Goal: Task Accomplishment & Management: Manage account settings

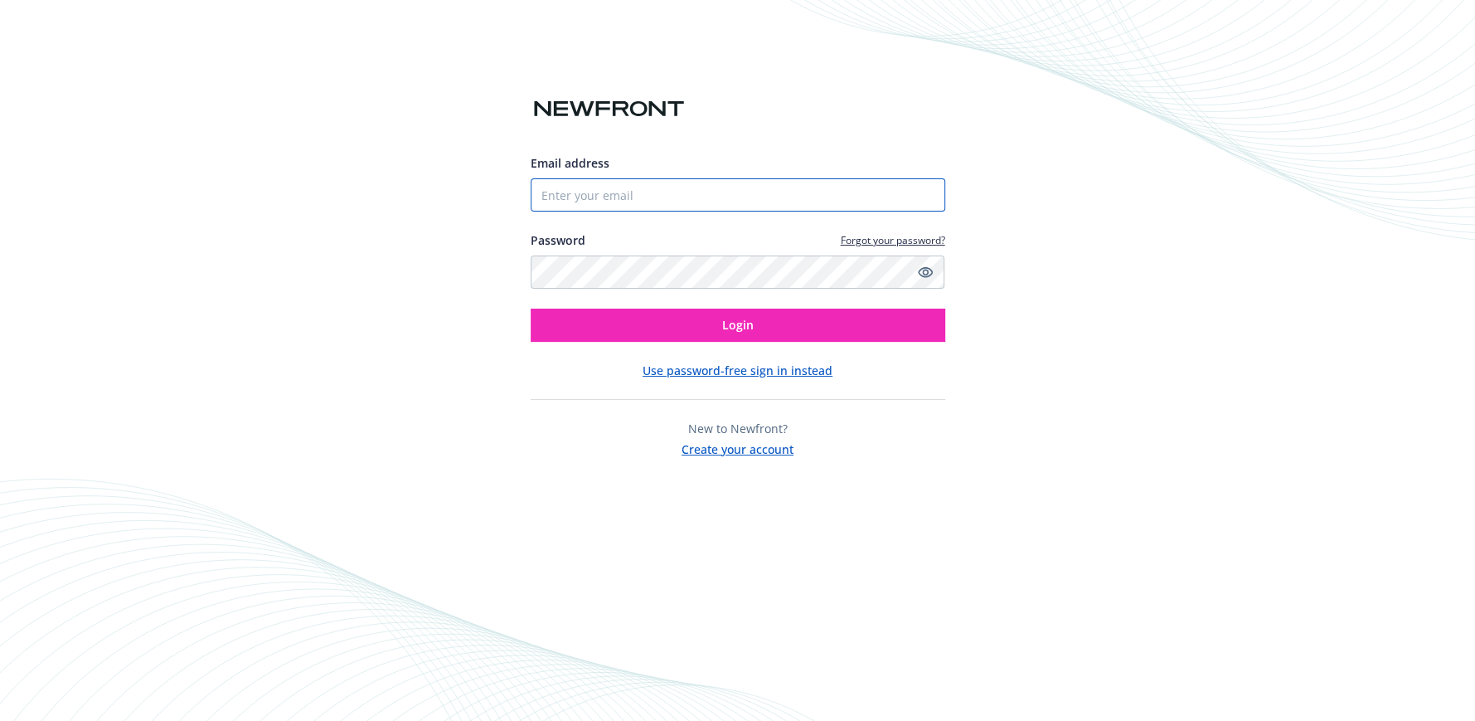
click at [591, 189] on input "Email address" at bounding box center [738, 194] width 415 height 33
type input "[EMAIL_ADDRESS][DOMAIN_NAME]"
click at [531, 308] on button "Login" at bounding box center [738, 324] width 415 height 33
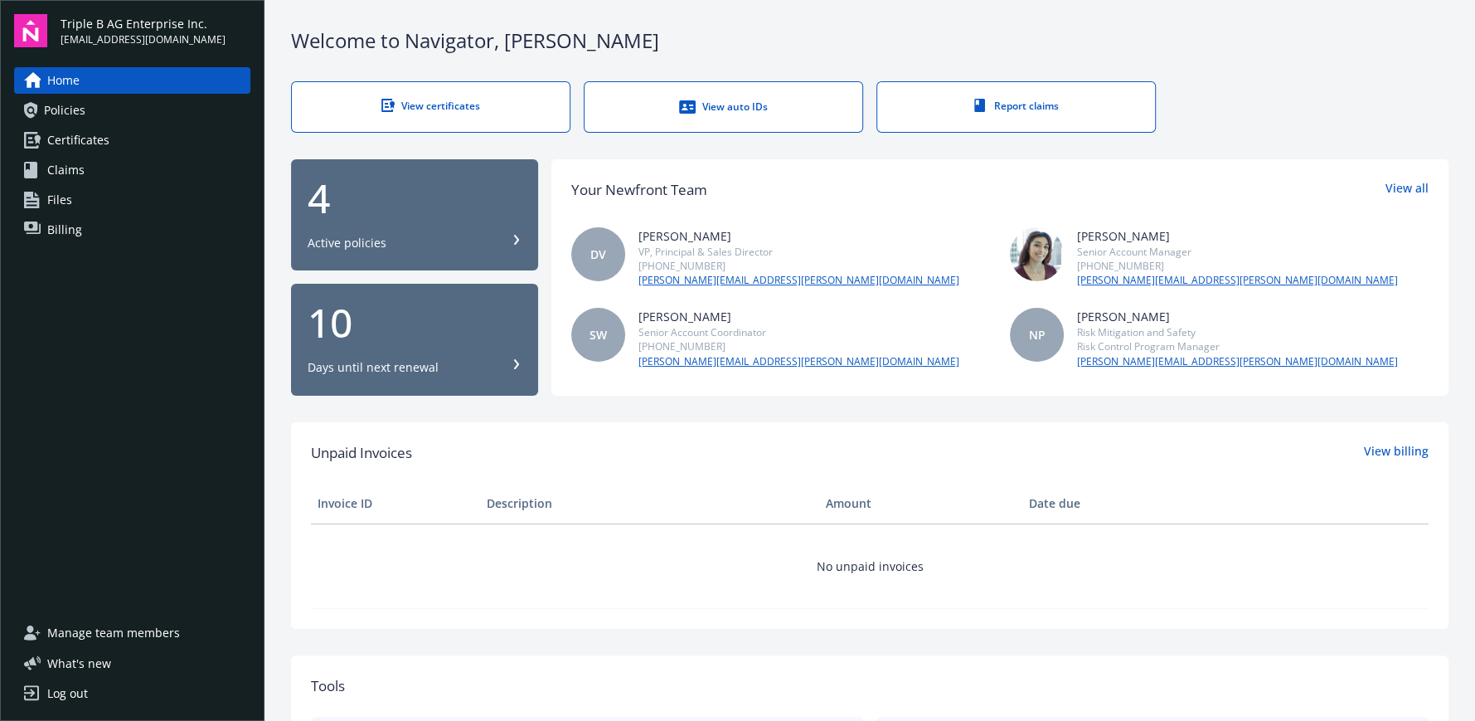
click at [430, 99] on div "View certificates" at bounding box center [430, 106] width 211 height 14
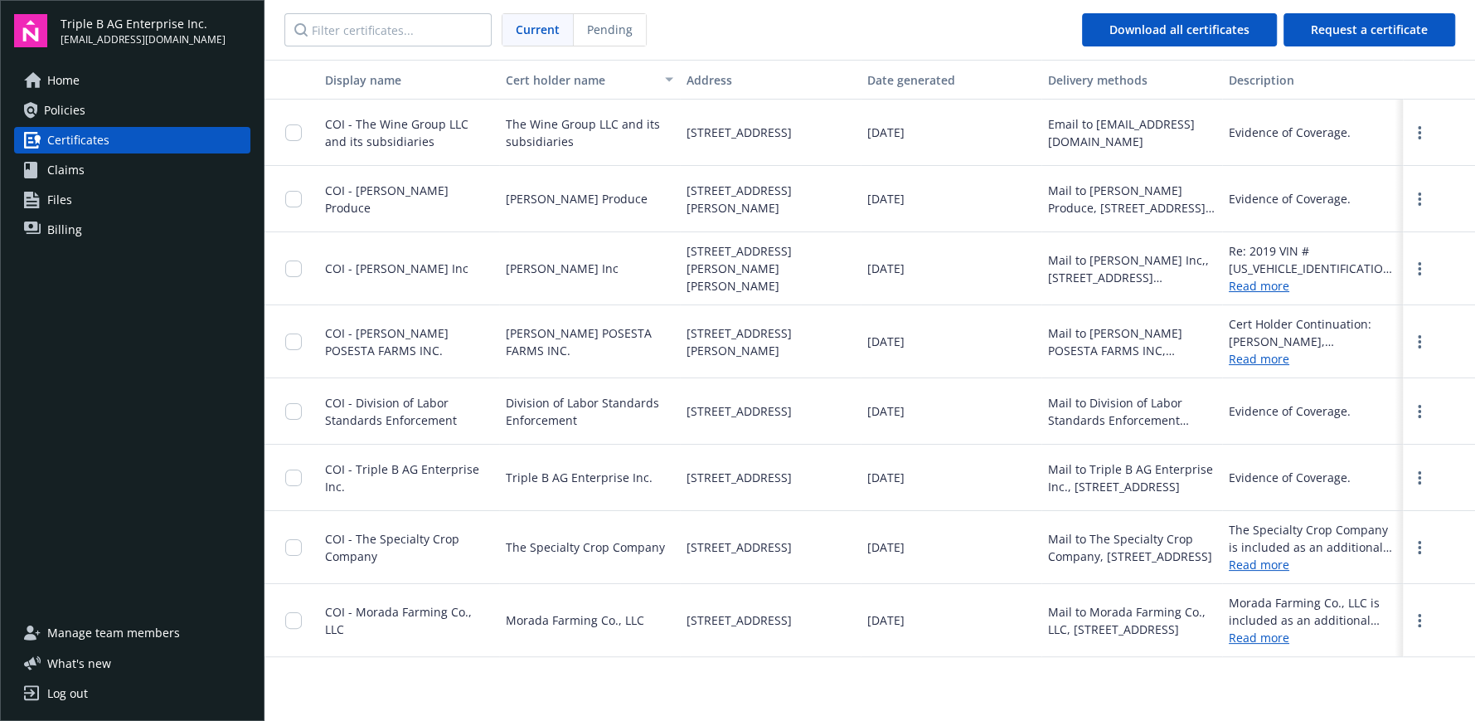
click at [57, 109] on span "Policies" at bounding box center [64, 110] width 41 height 27
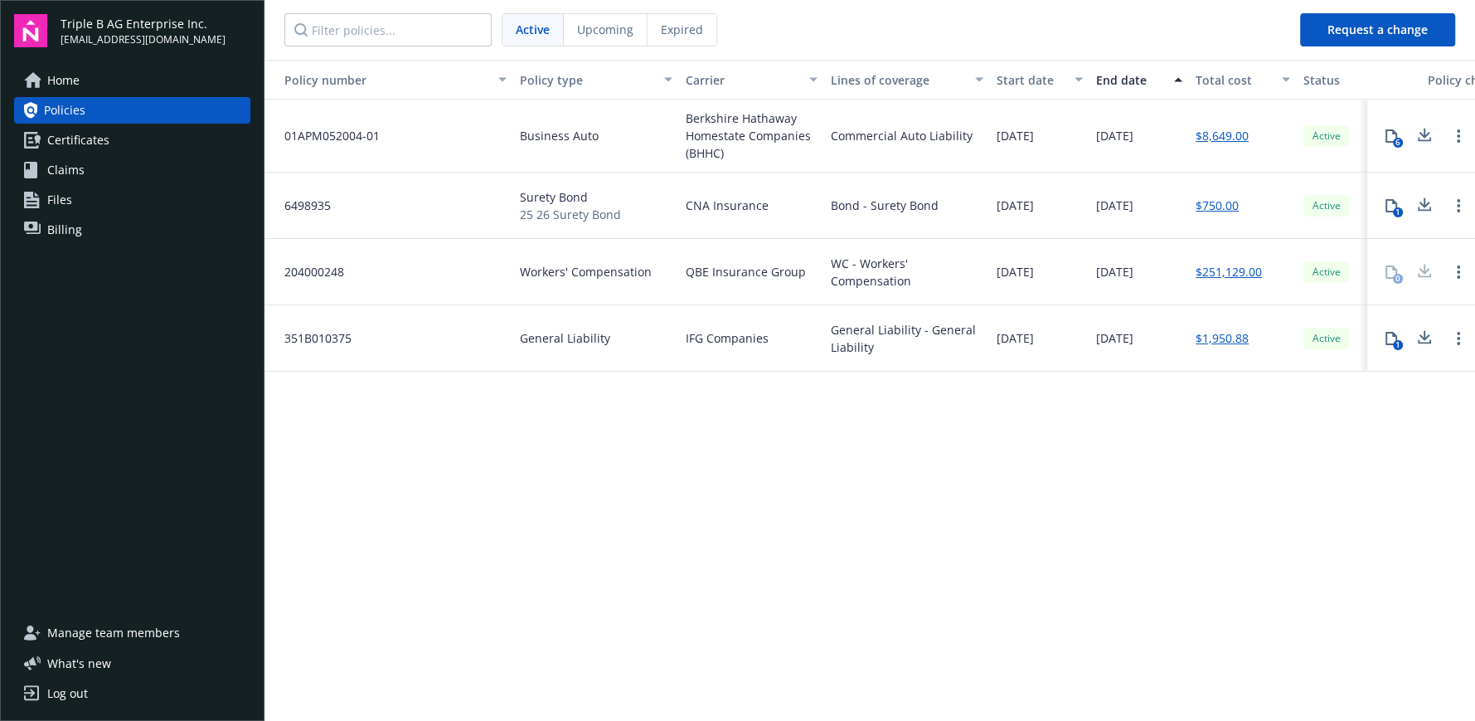
click at [1399, 204] on button "1" at bounding box center [1391, 205] width 33 height 33
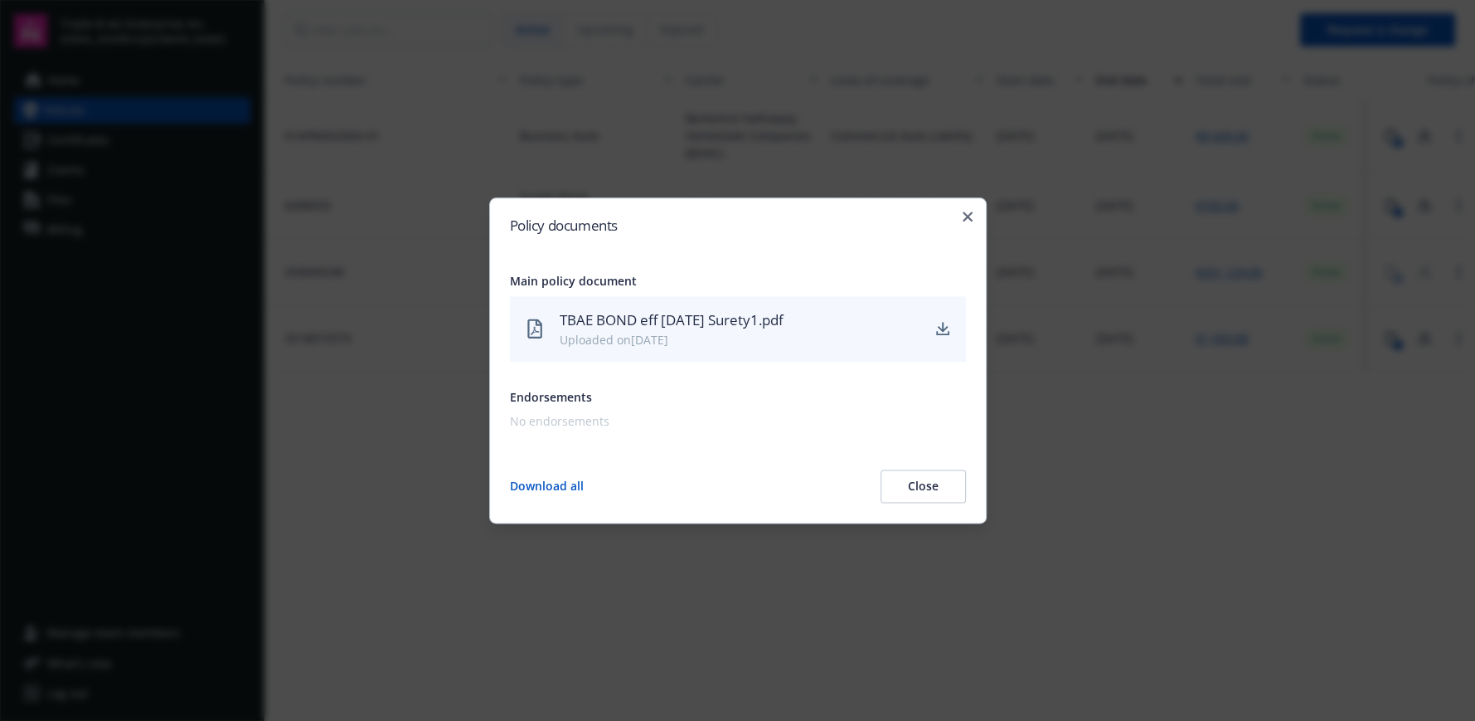
click at [549, 491] on button "Download all" at bounding box center [547, 485] width 74 height 33
click at [968, 211] on icon "button" at bounding box center [968, 216] width 10 height 10
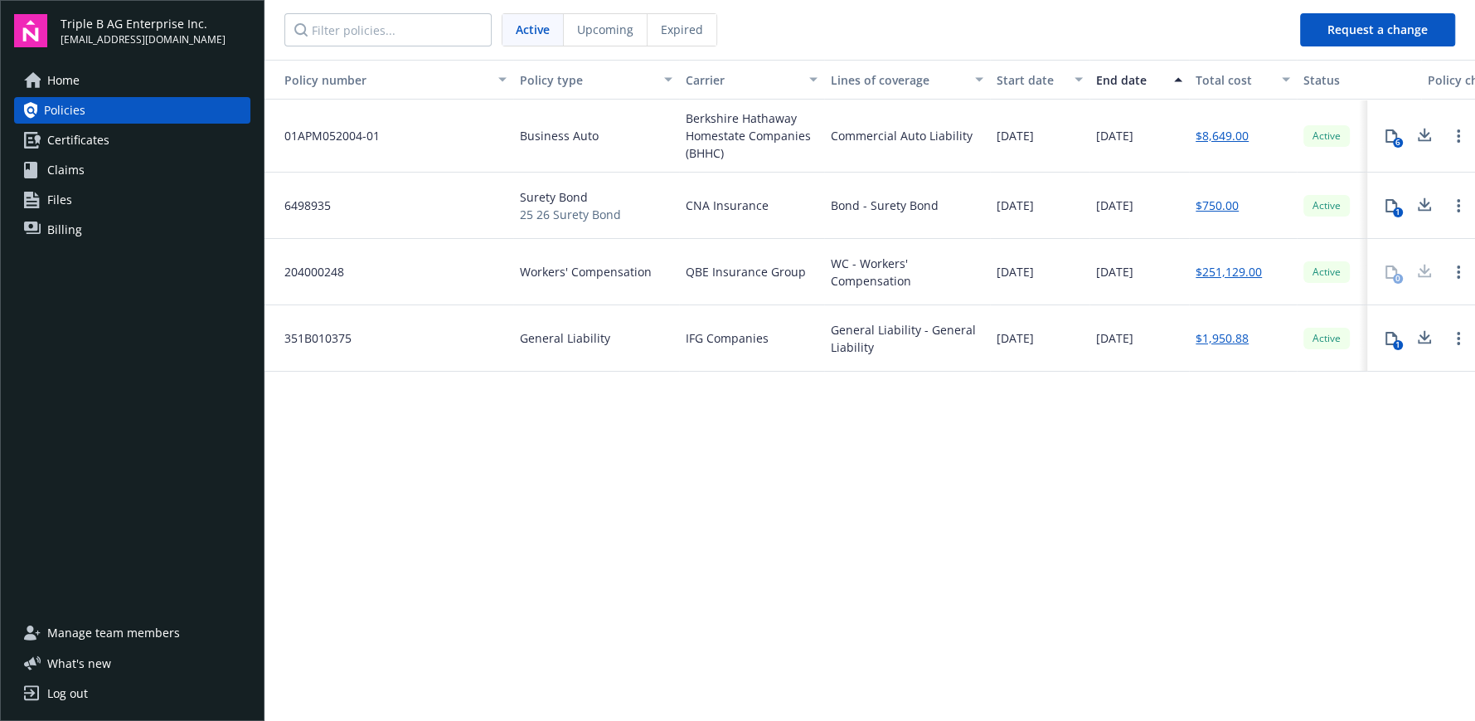
click at [51, 694] on div "Log out" at bounding box center [67, 693] width 41 height 27
